Goal: Check status: Check status

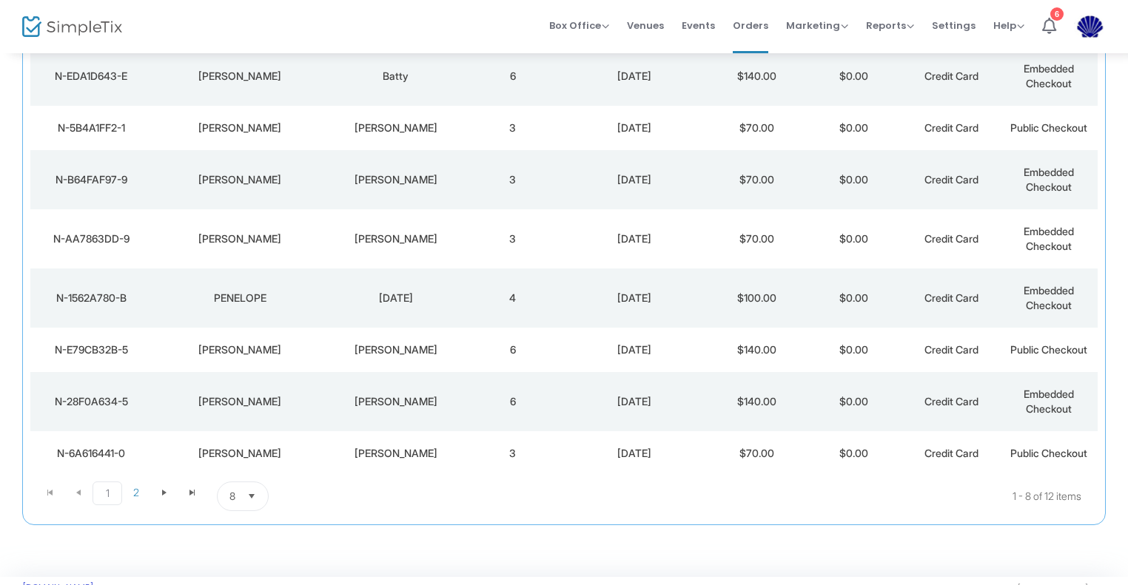
scroll to position [227, 0]
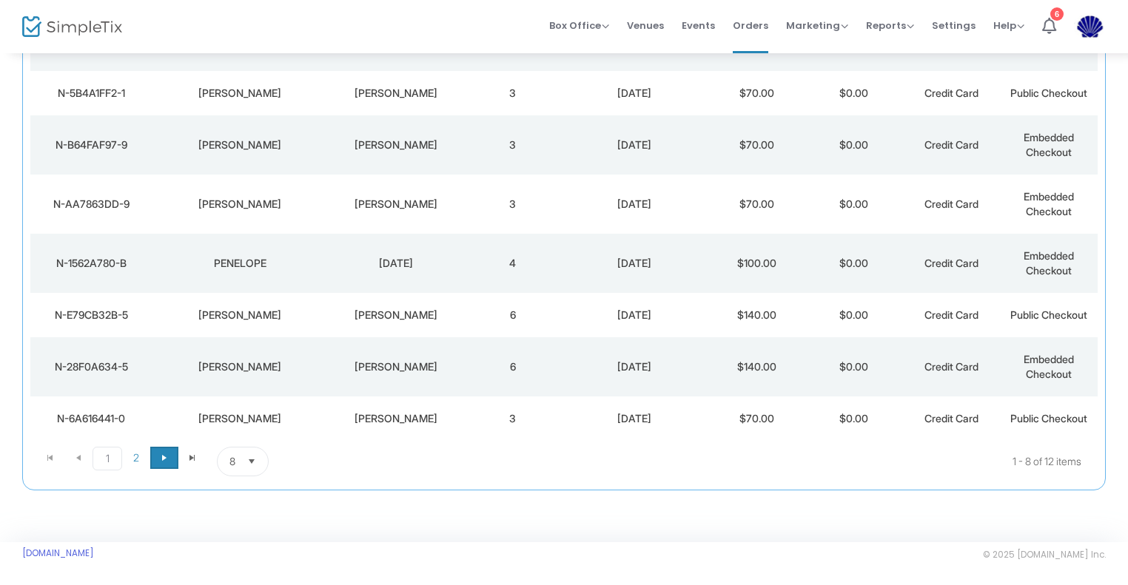
click at [164, 452] on span "Go to the next page" at bounding box center [164, 458] width 12 height 12
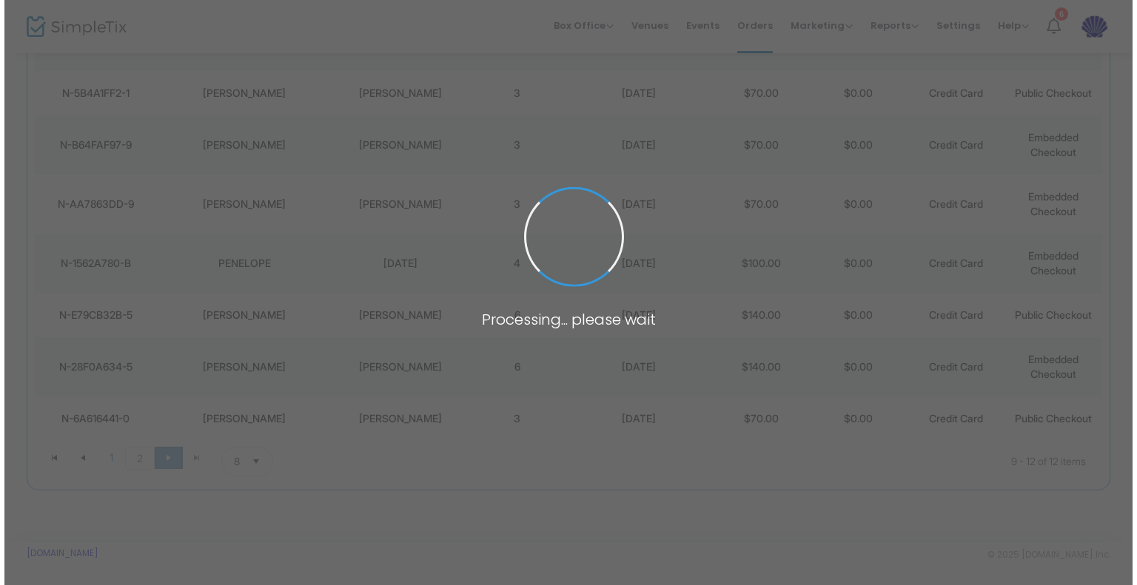
scroll to position [0, 0]
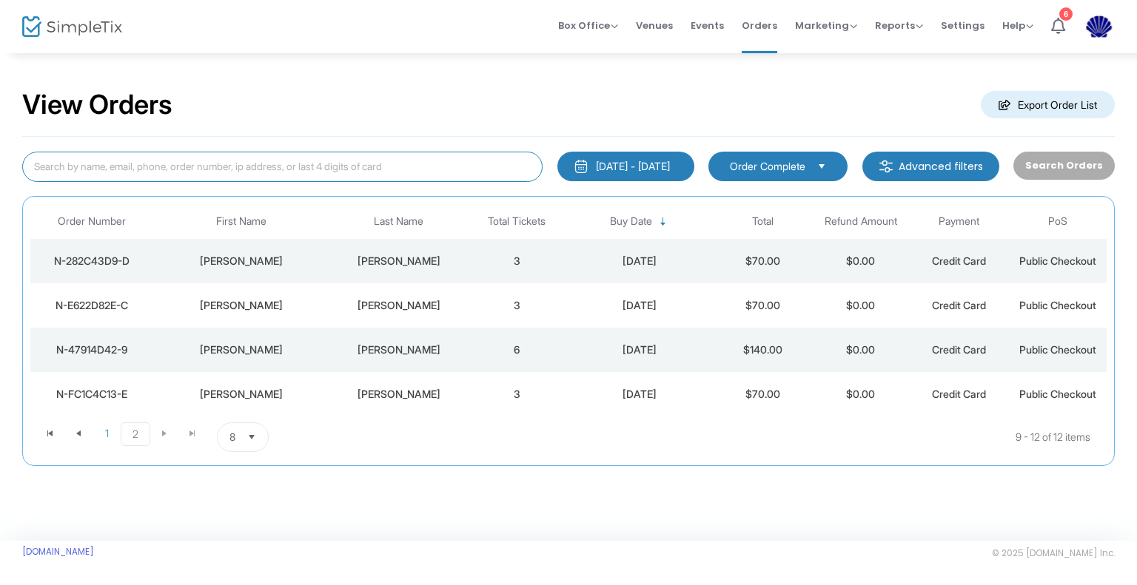
click at [189, 169] on input at bounding box center [282, 167] width 520 height 30
type input "hogan"
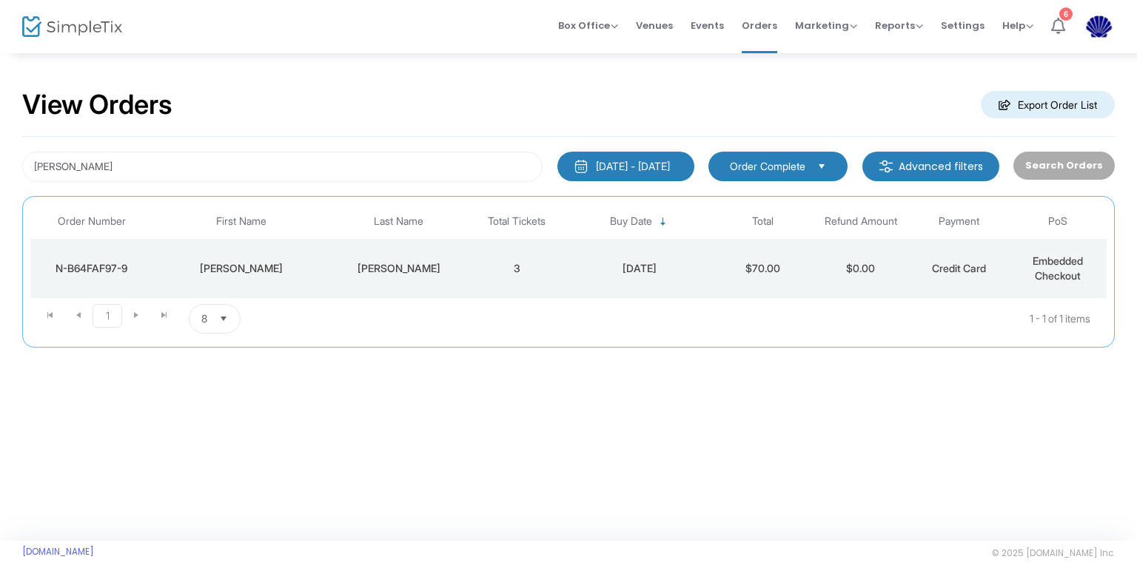
click at [1060, 20] on icon at bounding box center [1058, 26] width 14 height 16
click at [1054, 24] on icon at bounding box center [1058, 26] width 14 height 16
